Goal: Task Accomplishment & Management: Manage account settings

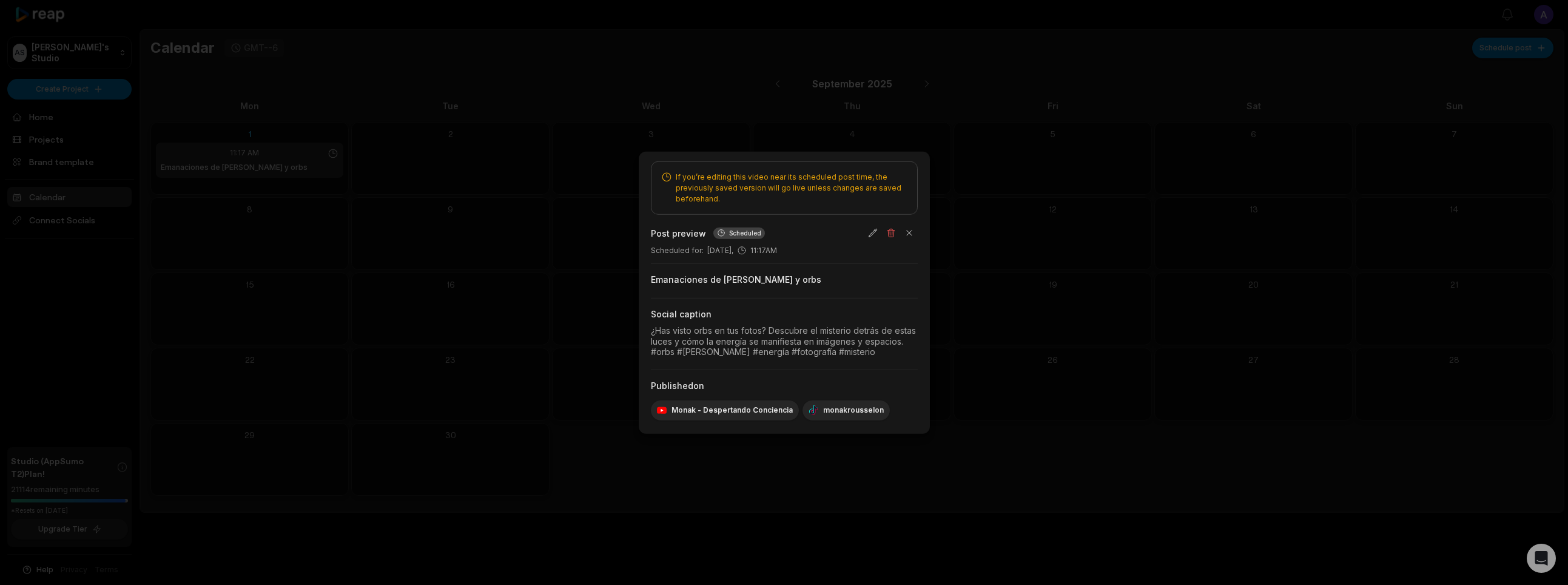
click at [989, 301] on div at bounding box center [784, 292] width 1568 height 585
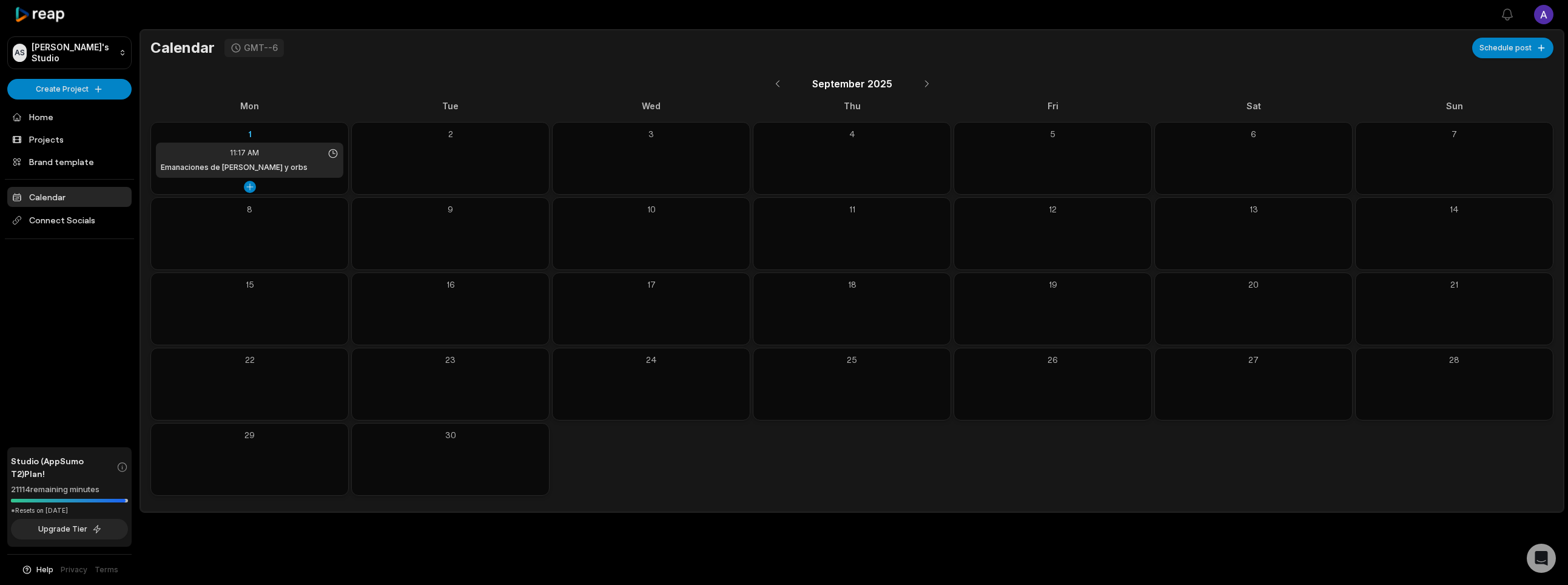
click at [274, 161] on div "11:17 AM Emanaciones de [PERSON_NAME] y orbs" at bounding box center [249, 160] width 187 height 35
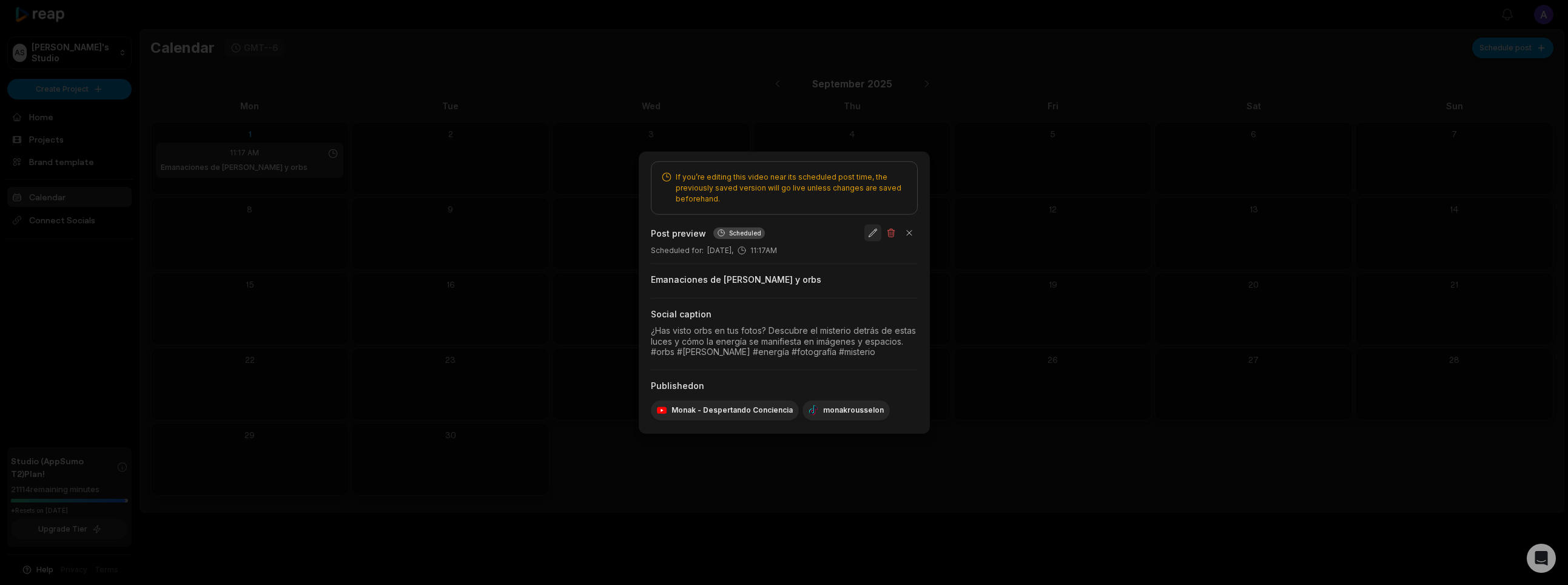
click at [875, 232] on button "button" at bounding box center [873, 233] width 17 height 17
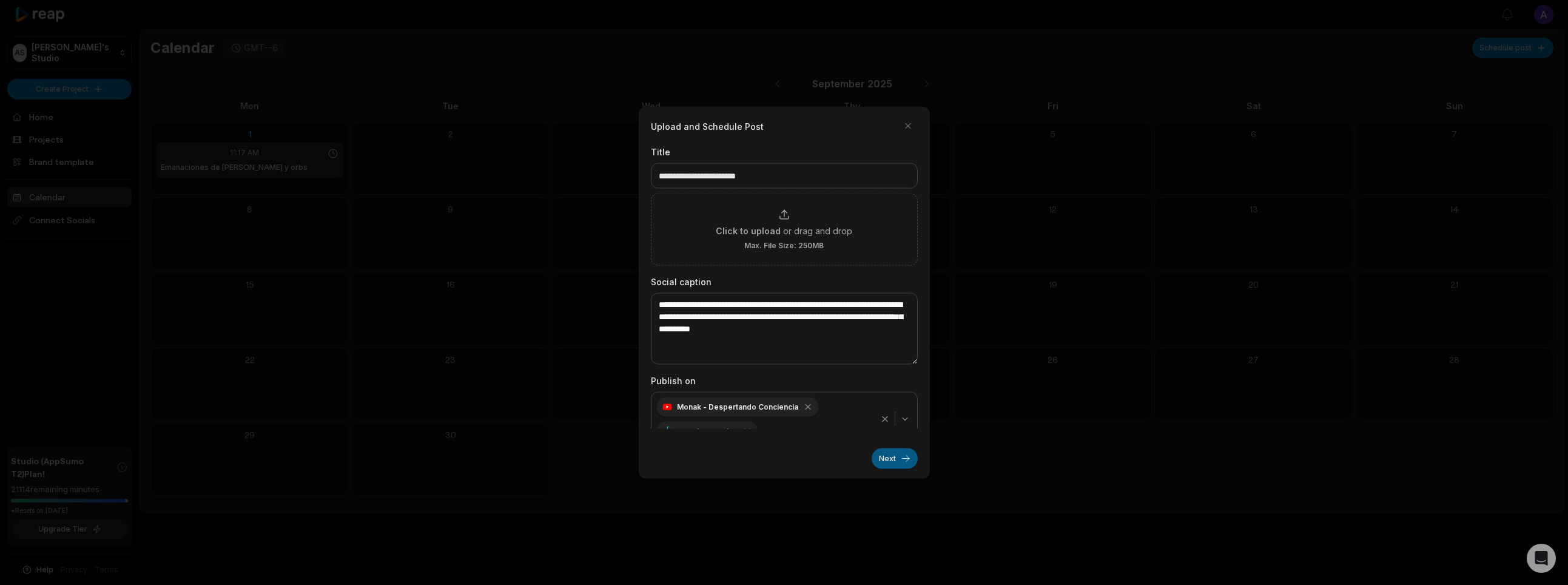
click at [883, 459] on button "Next" at bounding box center [894, 458] width 46 height 21
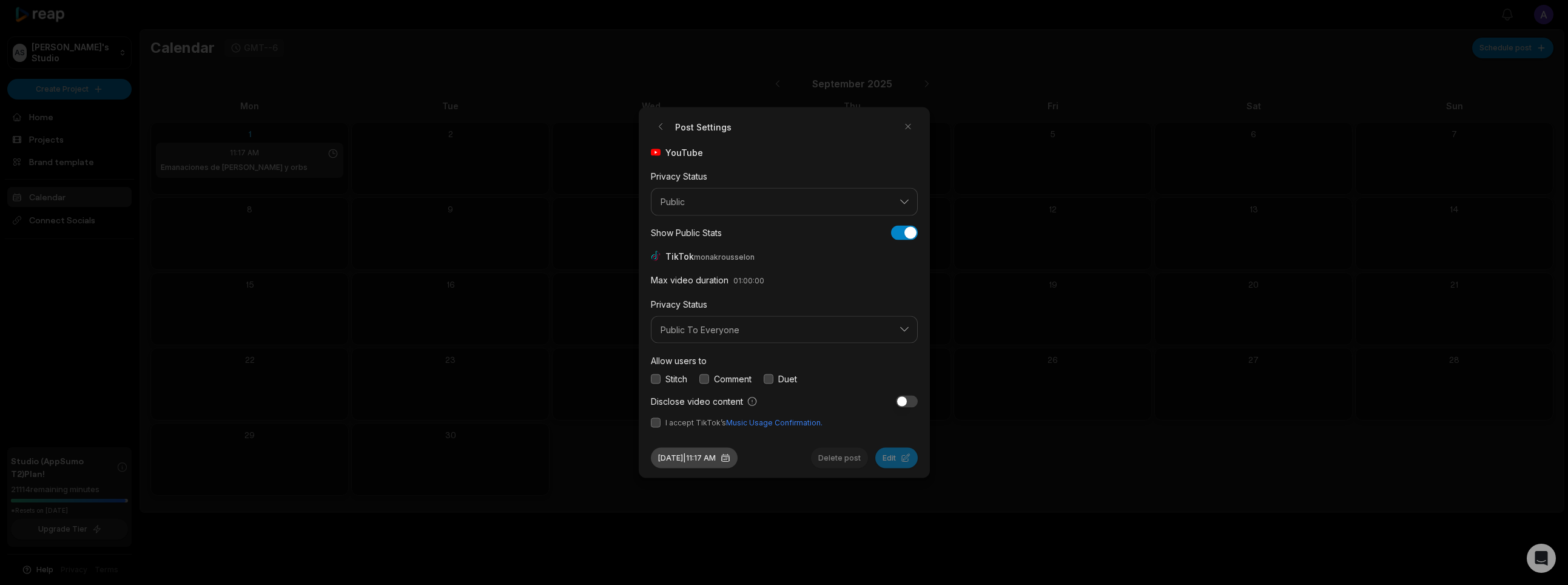
click at [715, 456] on button "[DATE] 11:17 AM" at bounding box center [694, 458] width 87 height 21
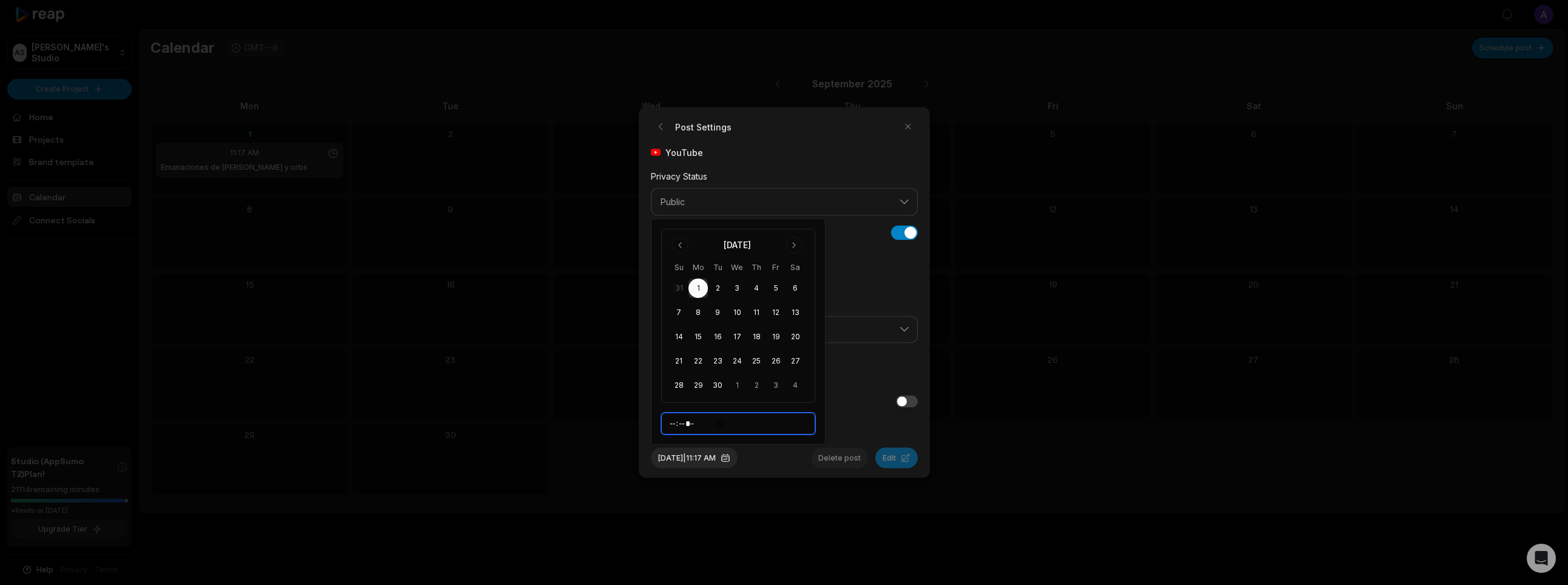
click at [687, 423] on input "*****" at bounding box center [738, 423] width 154 height 22
type input "*****"
click at [843, 419] on span "I accept TikTok’s Music Usage Confirmation." at bounding box center [784, 423] width 267 height 11
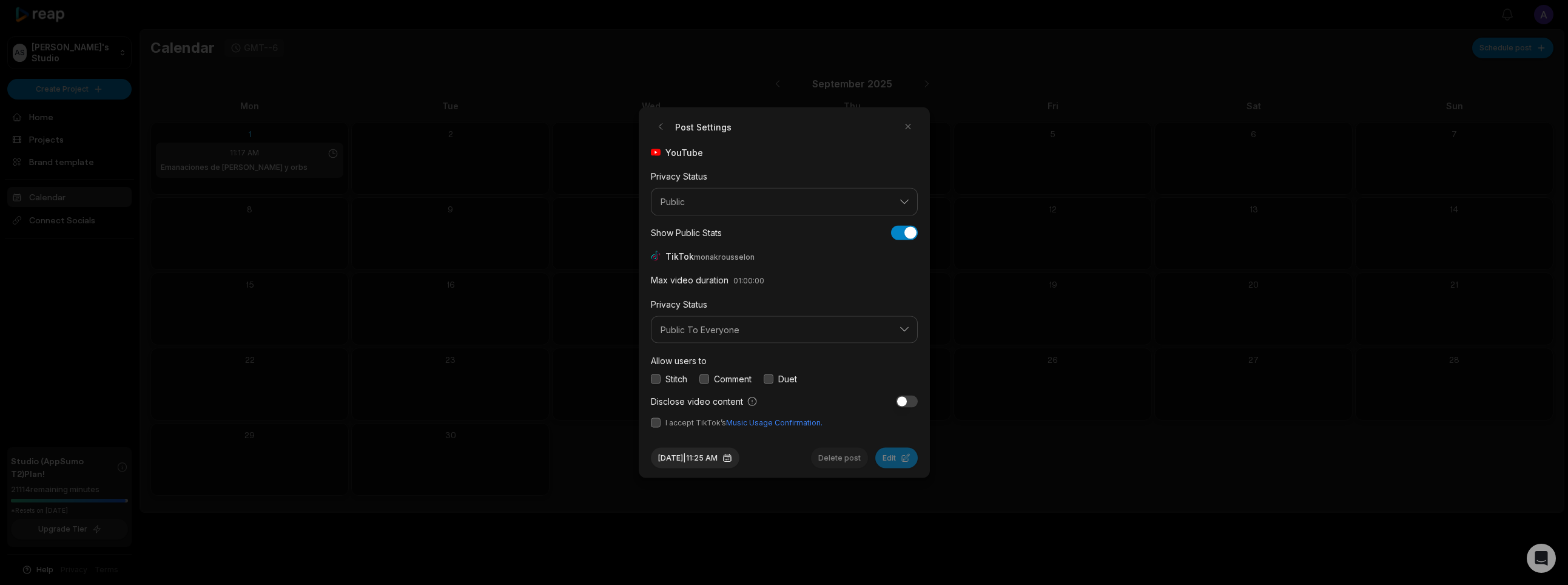
click at [785, 462] on div "[DATE] 11:25 AM Delete post Edit" at bounding box center [784, 453] width 267 height 30
click at [811, 458] on div "[DATE] 11:25 AM Delete post Edit" at bounding box center [784, 453] width 267 height 30
click at [658, 422] on button "button" at bounding box center [656, 423] width 9 height 9
click at [657, 377] on button "button" at bounding box center [656, 378] width 9 height 9
click at [702, 375] on button "button" at bounding box center [704, 378] width 9 height 9
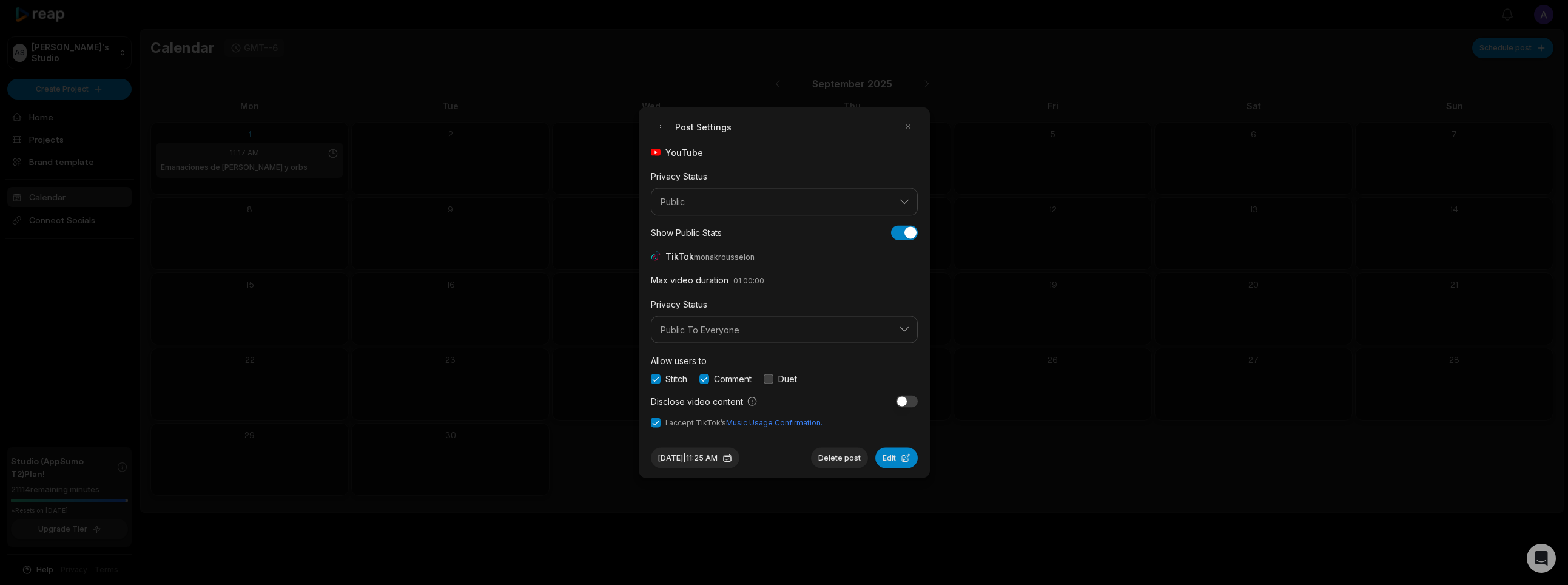
click at [765, 378] on div "Stitch Comment Duet" at bounding box center [784, 379] width 267 height 13
click at [767, 378] on button "button" at bounding box center [768, 378] width 9 height 9
click at [895, 456] on button "Edit" at bounding box center [896, 458] width 42 height 21
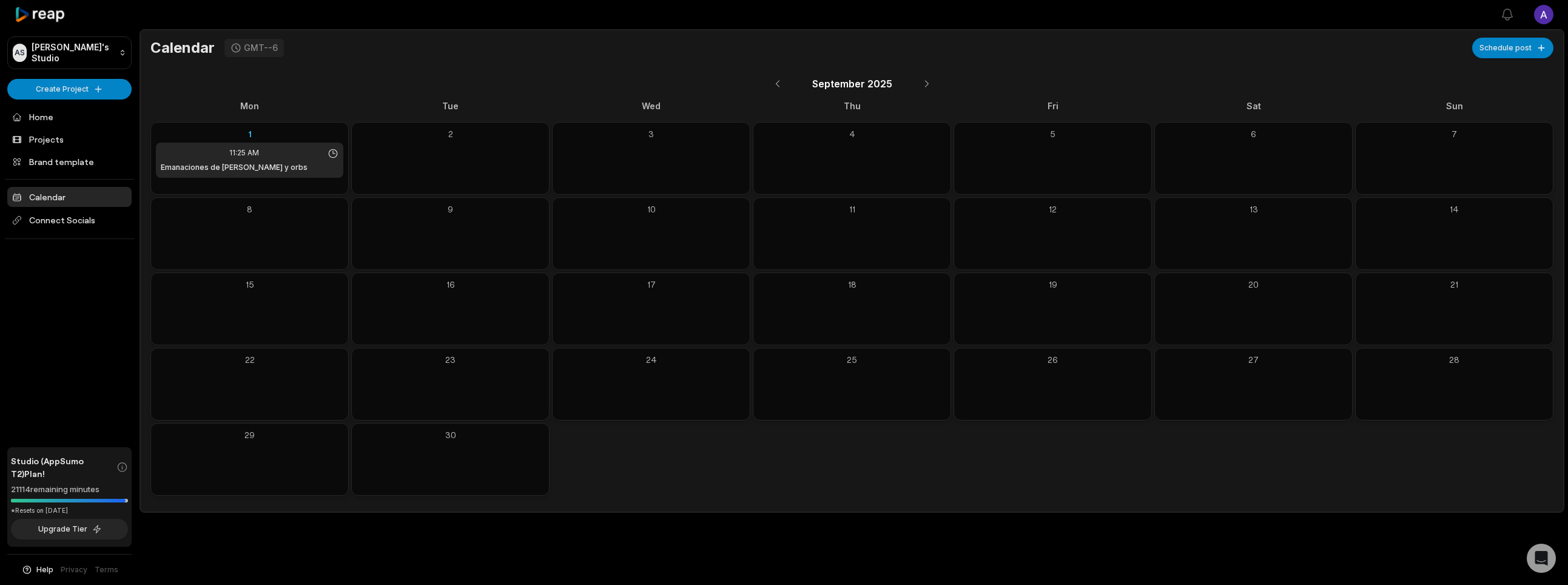
click at [503, 84] on div "[DATE]" at bounding box center [852, 84] width 1403 height 28
click at [306, 155] on div "11:25 AM" at bounding box center [250, 153] width 178 height 11
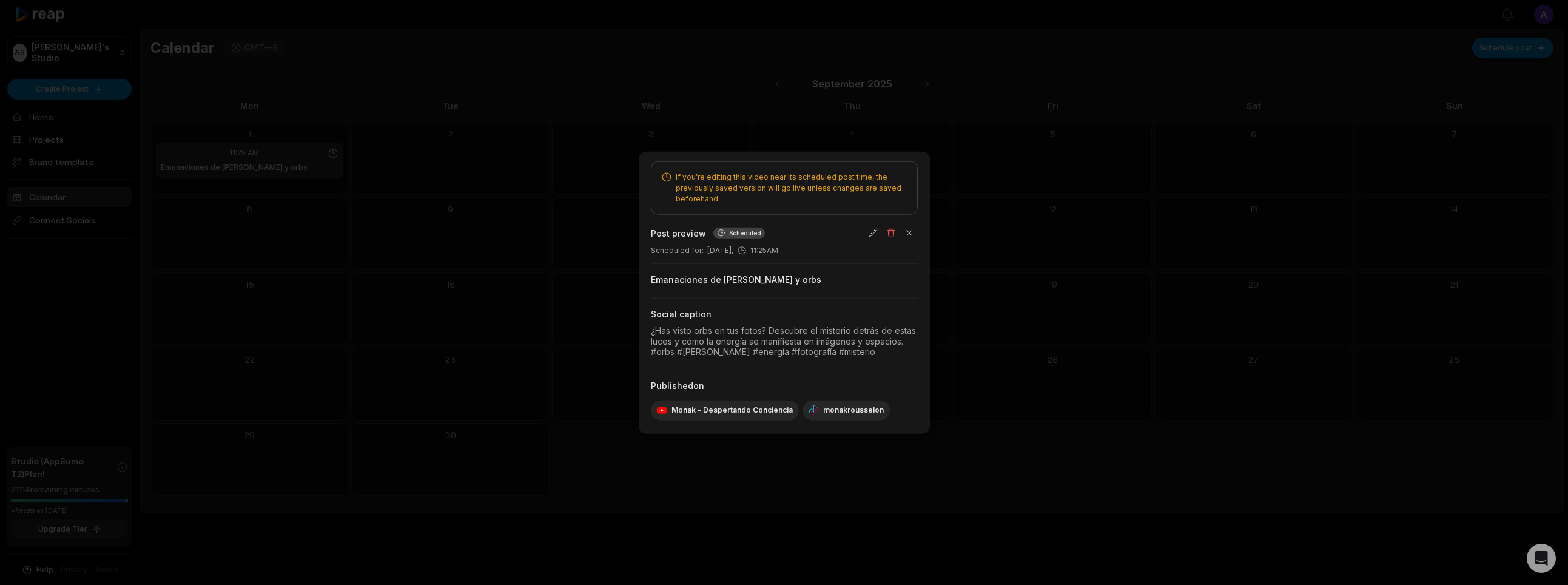
click at [972, 311] on div at bounding box center [784, 292] width 1568 height 585
